Goal: Transaction & Acquisition: Download file/media

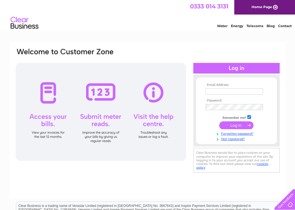
type input "[EMAIL_ADDRESS][DOMAIN_NAME]"
click at [234, 123] on input "submit" at bounding box center [237, 125] width 34 height 8
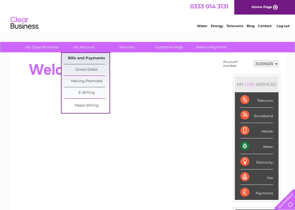
click at [87, 59] on link "Bills and Payments" at bounding box center [87, 58] width 46 height 11
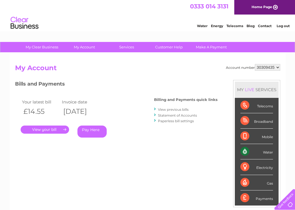
click at [172, 110] on link "View previous bills" at bounding box center [173, 109] width 31 height 4
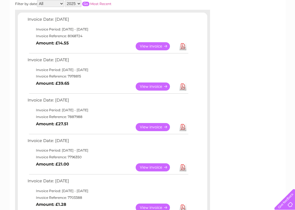
scroll to position [89, 0]
click at [183, 167] on link "Download" at bounding box center [183, 167] width 7 height 8
click at [182, 125] on link "Download" at bounding box center [183, 126] width 7 height 8
click at [184, 87] on link "Download" at bounding box center [183, 86] width 7 height 8
click at [184, 44] on link "Download" at bounding box center [183, 46] width 7 height 8
